Goal: Complete application form

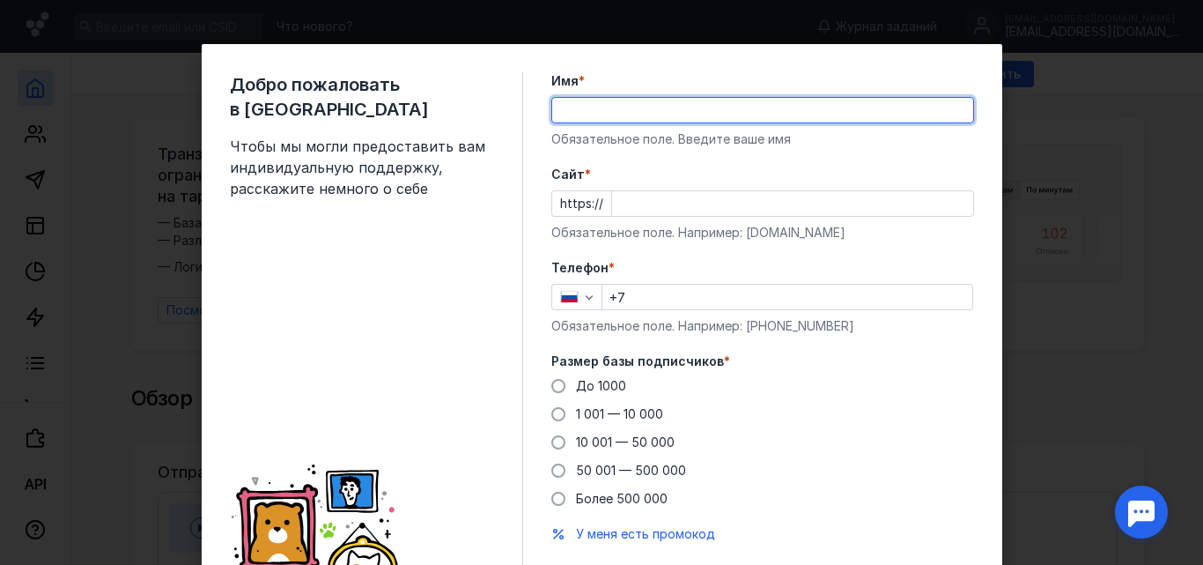
click at [802, 114] on input "Имя *" at bounding box center [762, 110] width 421 height 25
type input "F"
type input "[PERSON_NAME]"
click at [774, 209] on input "Cайт *" at bounding box center [792, 203] width 361 height 25
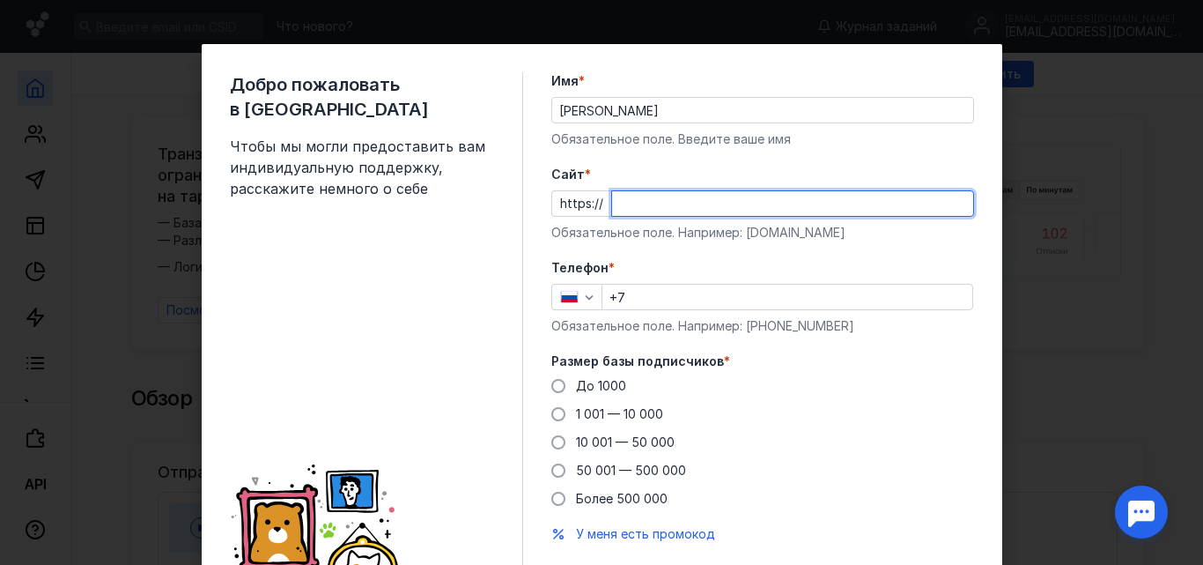
type input "в"
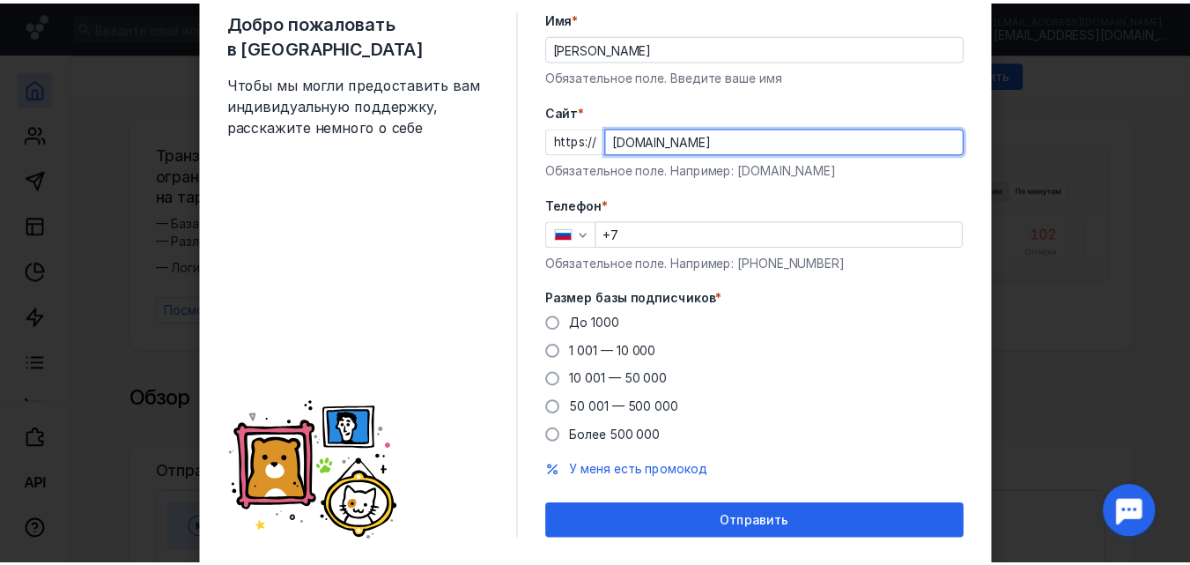
scroll to position [106, 0]
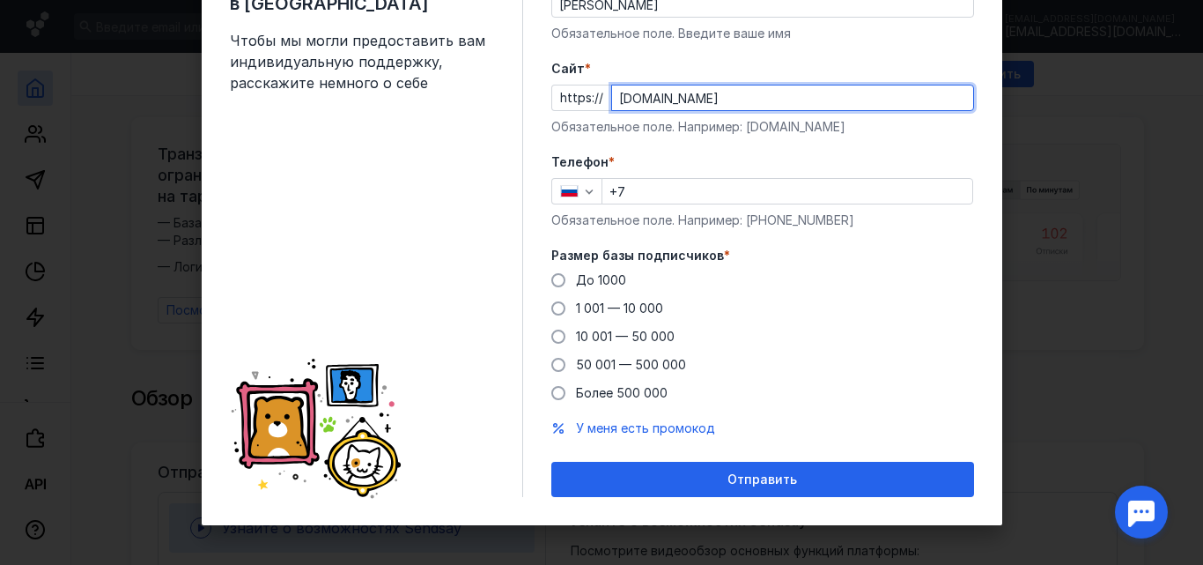
type input "[DOMAIN_NAME]"
click at [792, 188] on input "+7" at bounding box center [788, 191] width 370 height 25
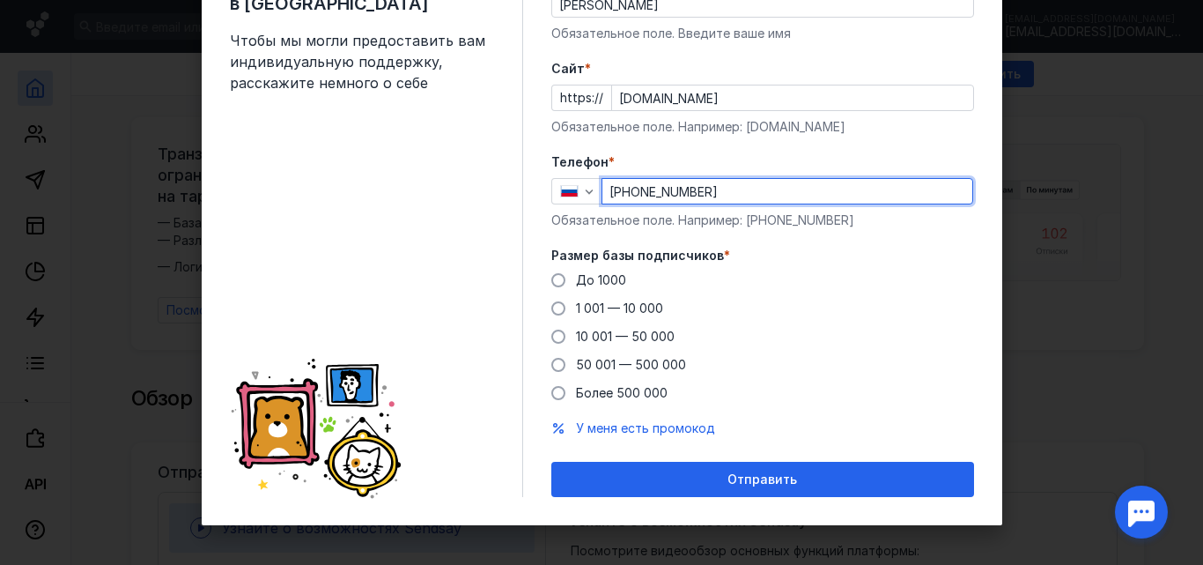
type input "[PHONE_NUMBER]"
click at [638, 236] on form "Имя * [PERSON_NAME] поле. Введите ваше имя [PERSON_NAME] * https:// [DOMAIN_NAM…" at bounding box center [762, 232] width 423 height 530
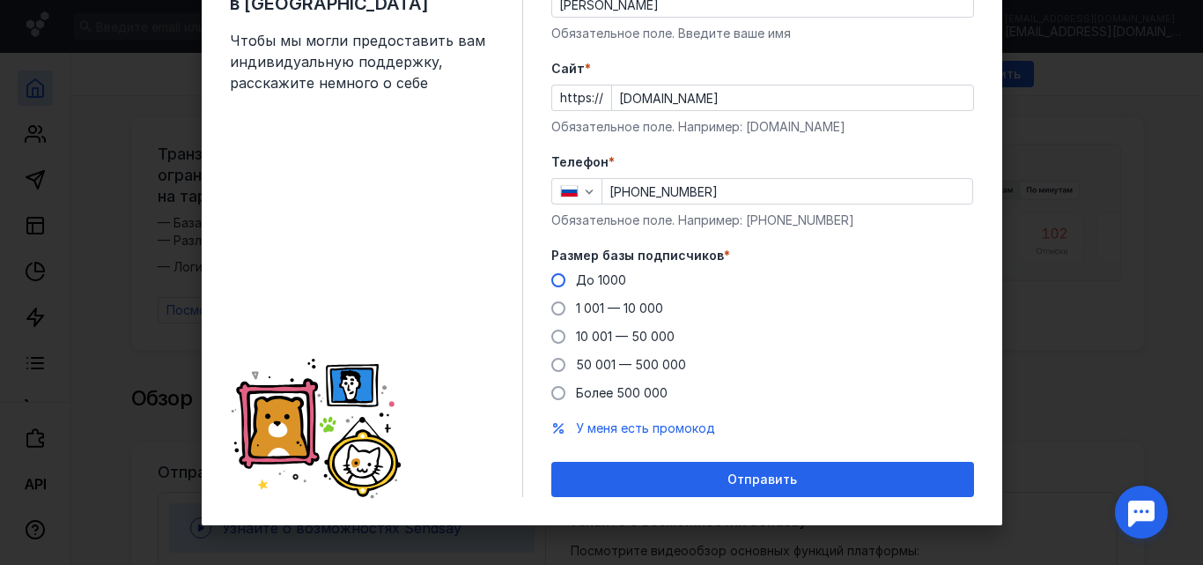
click at [551, 272] on label "До 1000" at bounding box center [588, 280] width 75 height 18
click at [0, 0] on input "До 1000" at bounding box center [0, 0] width 0 height 0
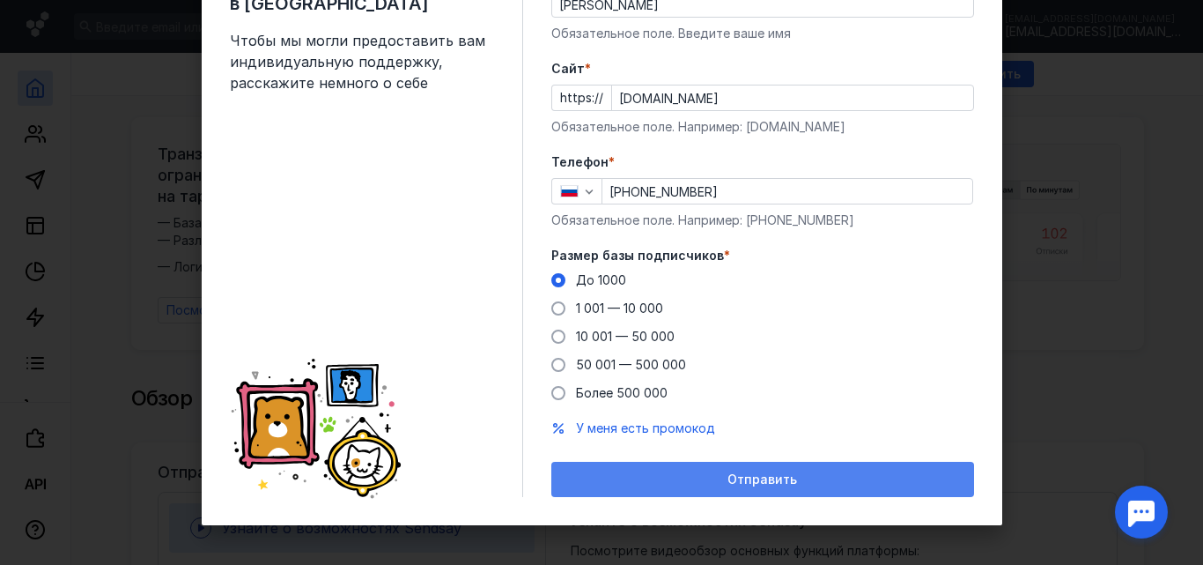
click at [769, 479] on span "Отправить" at bounding box center [763, 479] width 70 height 15
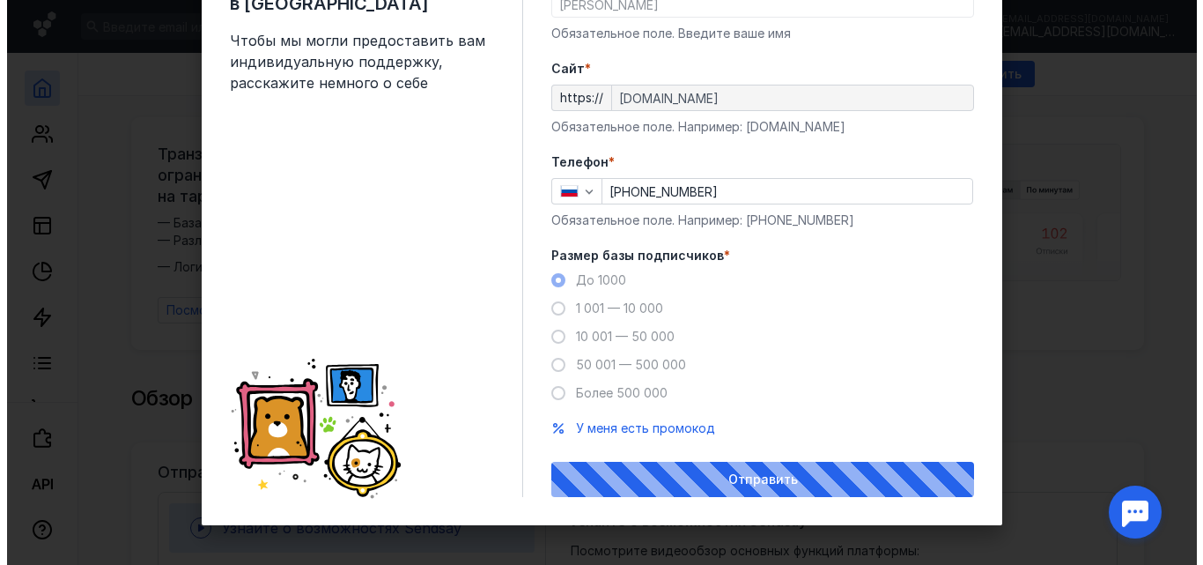
scroll to position [0, 0]
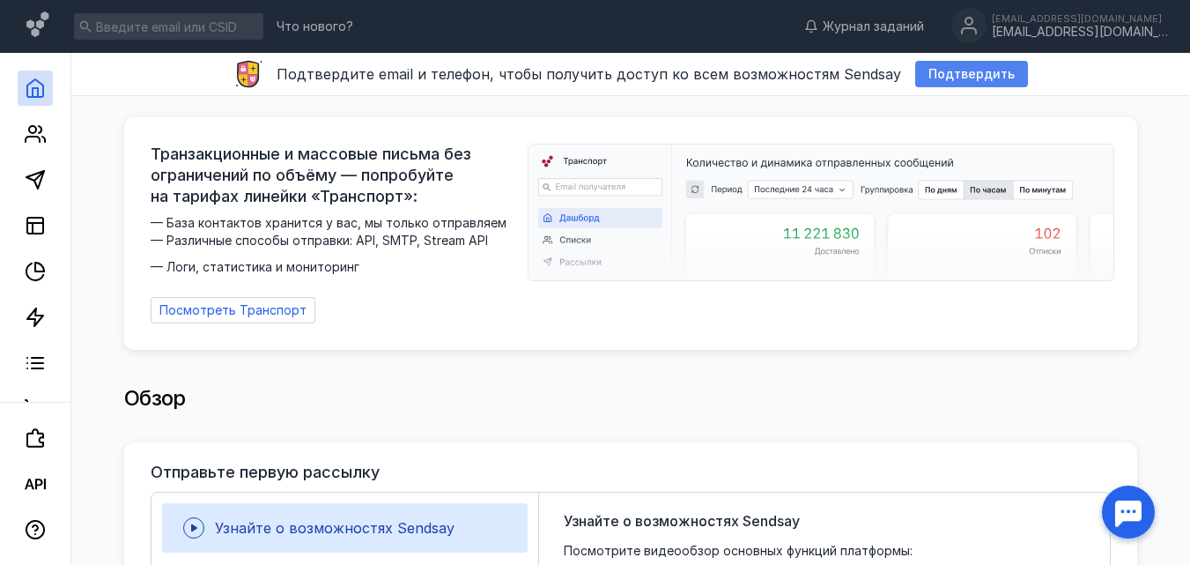
click at [950, 75] on span "Подтвердить" at bounding box center [972, 74] width 86 height 15
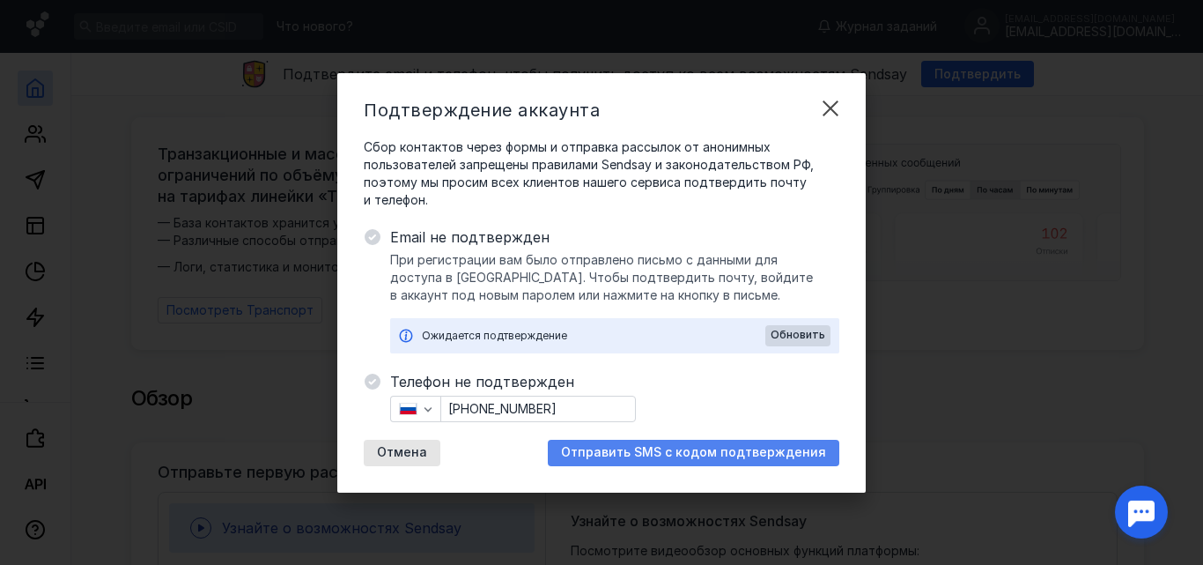
click at [733, 454] on span "Отправить SMS с кодом подтверждения" at bounding box center [693, 452] width 265 height 15
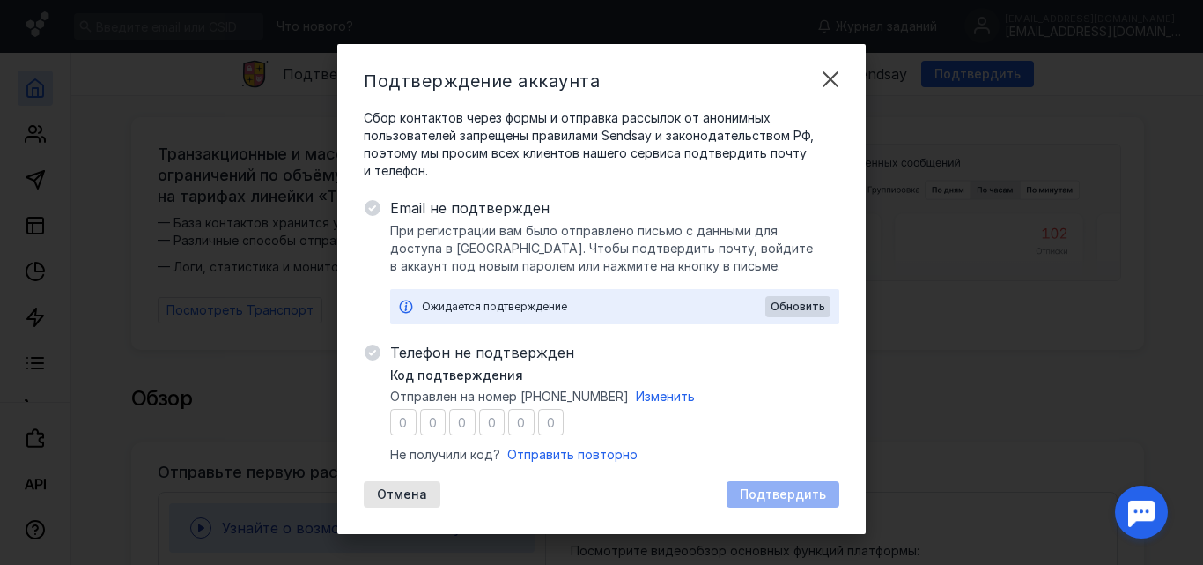
click at [395, 426] on input "number" at bounding box center [403, 422] width 26 height 26
click at [563, 453] on span "Отправить повторно" at bounding box center [572, 454] width 130 height 15
click at [556, 452] on span "Отправить повторно" at bounding box center [572, 454] width 130 height 15
